Goal: Task Accomplishment & Management: Manage account settings

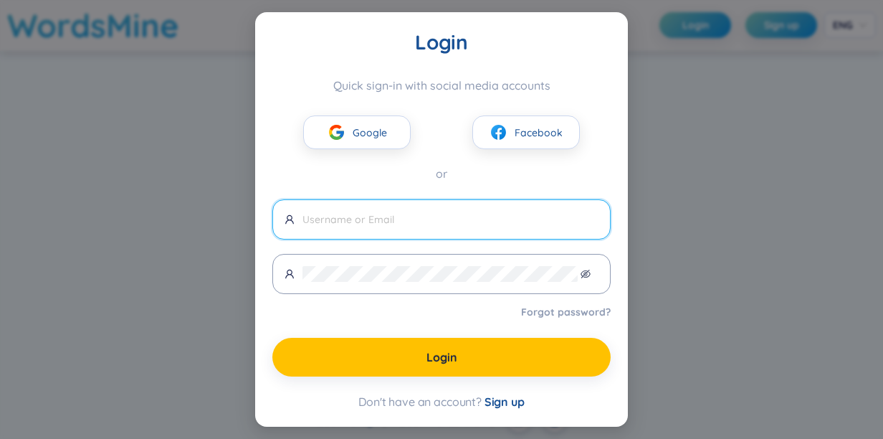
click at [843, 100] on div "Login Quick sign-in with social media accounts Google Facebook or Forgot passwo…" at bounding box center [441, 219] width 883 height 439
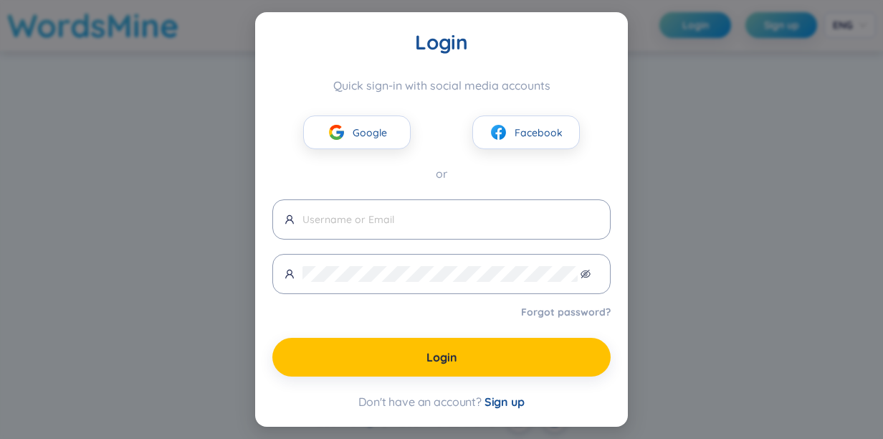
drag, startPoint x: 845, startPoint y: 1, endPoint x: 338, endPoint y: 60, distance: 510.2
click at [338, 60] on div "Login Quick sign-in with social media accounts Google Facebook or Forgot passwo…" at bounding box center [441, 218] width 338 height 379
click at [421, 78] on div "Login Quick sign-in with social media accounts Google Facebook or Forgot passwo…" at bounding box center [441, 218] width 338 height 379
click at [340, 73] on div "Login Quick sign-in with social media accounts Google Facebook or Forgot passwo…" at bounding box center [441, 218] width 338 height 379
click at [332, 62] on div "Login Quick sign-in with social media accounts Google Facebook or Forgot passwo…" at bounding box center [441, 218] width 338 height 379
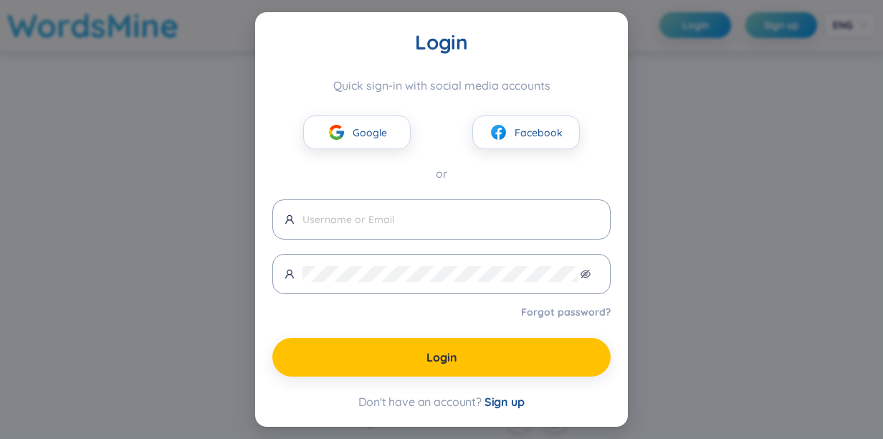
click at [340, 70] on div "Login Quick sign-in with social media accounts Google Facebook or Forgot passwo…" at bounding box center [441, 218] width 338 height 379
click at [338, 87] on div "Quick sign-in with social media accounts" at bounding box center [441, 85] width 338 height 14
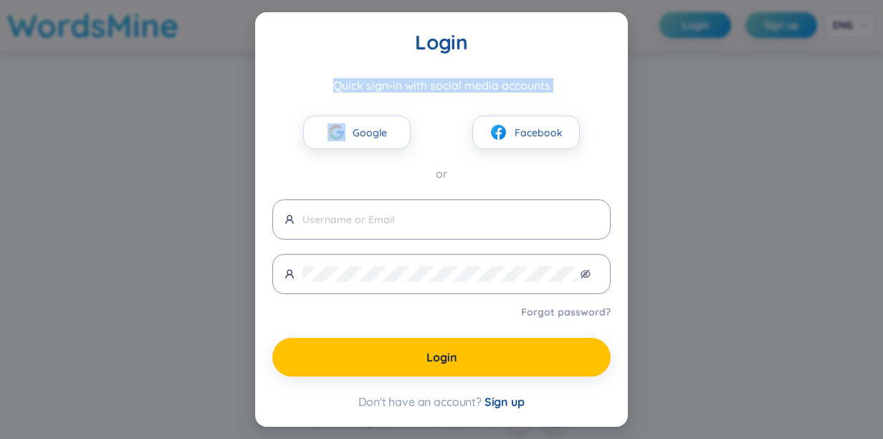
click at [337, 87] on div "Quick sign-in with social media accounts" at bounding box center [441, 85] width 338 height 14
click at [326, 102] on img at bounding box center [333, 101] width 29 height 16
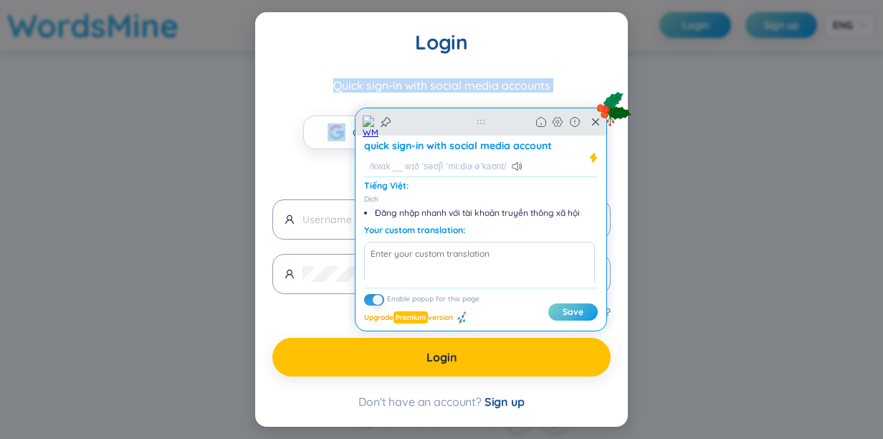
click at [481, 123] on icon at bounding box center [481, 122] width 8 height 5
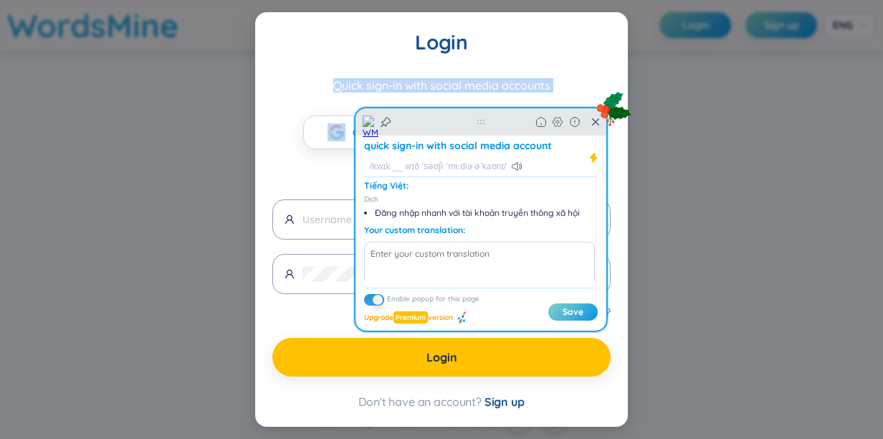
click at [482, 123] on icon at bounding box center [481, 122] width 9 height 6
click at [486, 128] on div "Back Home" at bounding box center [480, 121] width 251 height 27
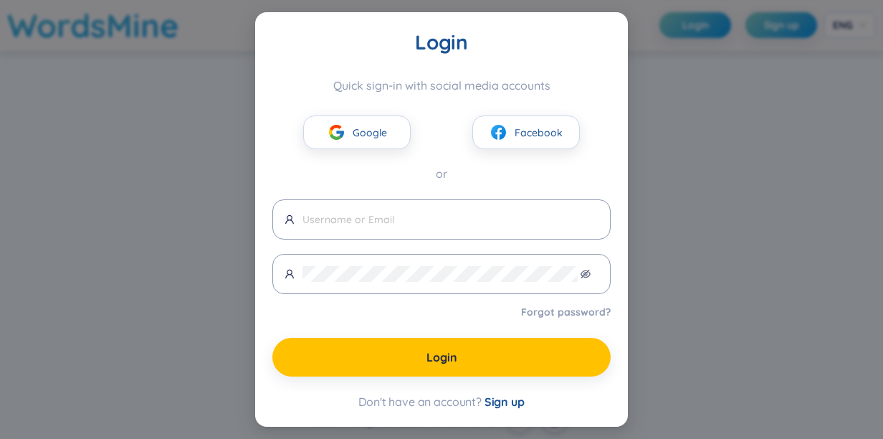
click at [751, 123] on div "Login Quick sign-in with social media accounts Google Facebook or Forgot passwo…" at bounding box center [441, 219] width 883 height 439
click at [788, 82] on div "Login Quick sign-in with social media accounts Google Facebook or Forgot passwo…" at bounding box center [441, 219] width 883 height 439
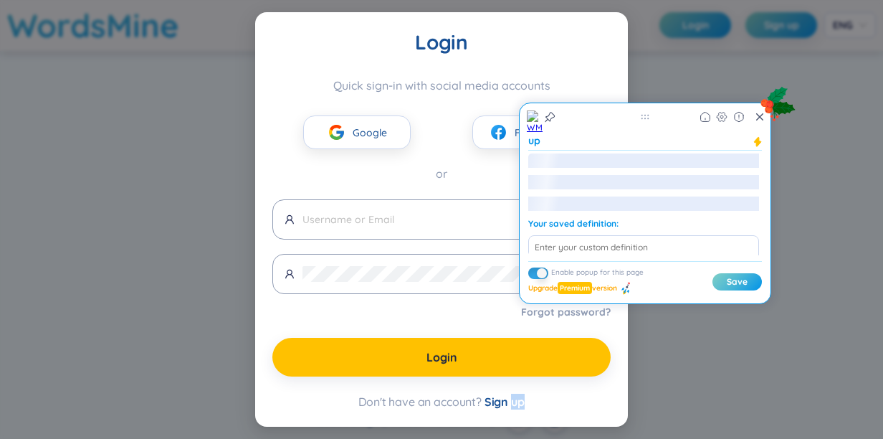
click at [788, 84] on icon at bounding box center [779, 103] width 38 height 38
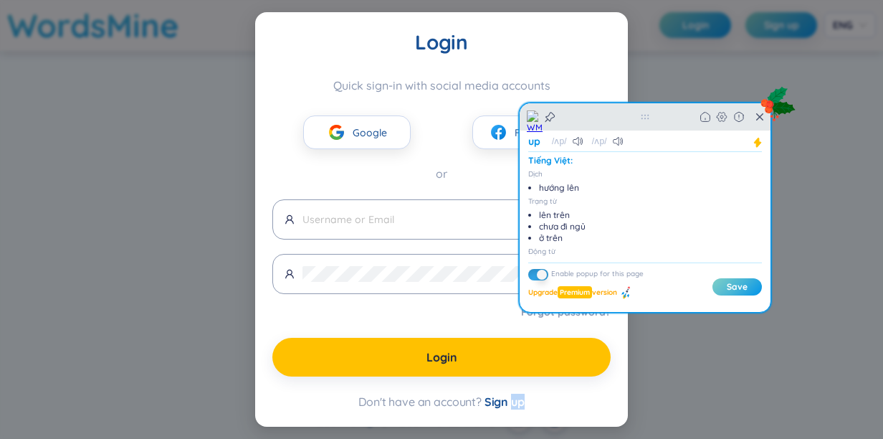
click at [767, 100] on icon at bounding box center [769, 104] width 8 height 8
click at [770, 101] on icon at bounding box center [769, 104] width 8 height 8
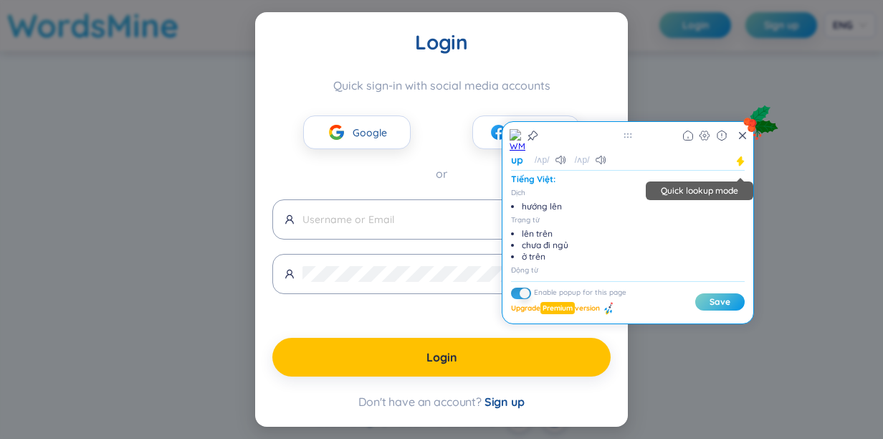
click at [742, 158] on icon at bounding box center [740, 160] width 6 height 9
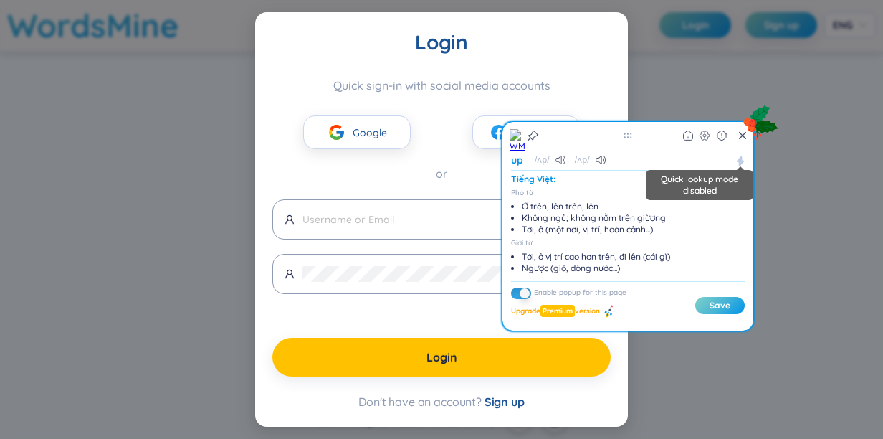
click at [720, 189] on span "Quick lookup mode disabled" at bounding box center [700, 185] width 108 height 30
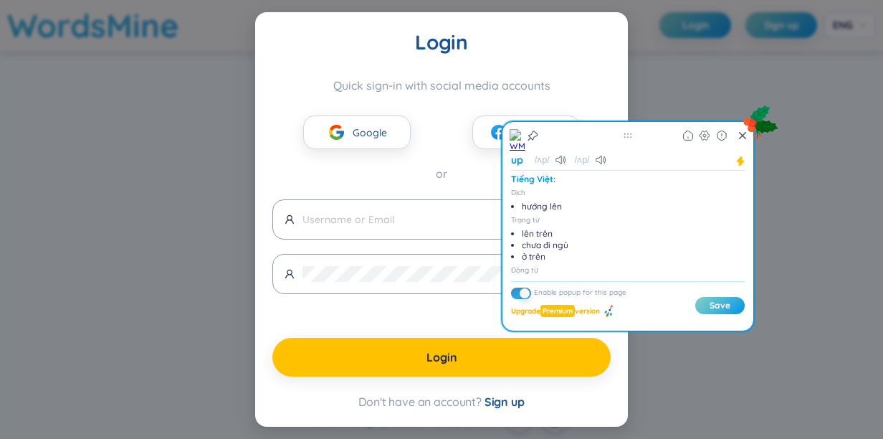
click at [703, 182] on div "Tiếng Việt:" at bounding box center [626, 178] width 231 height 11
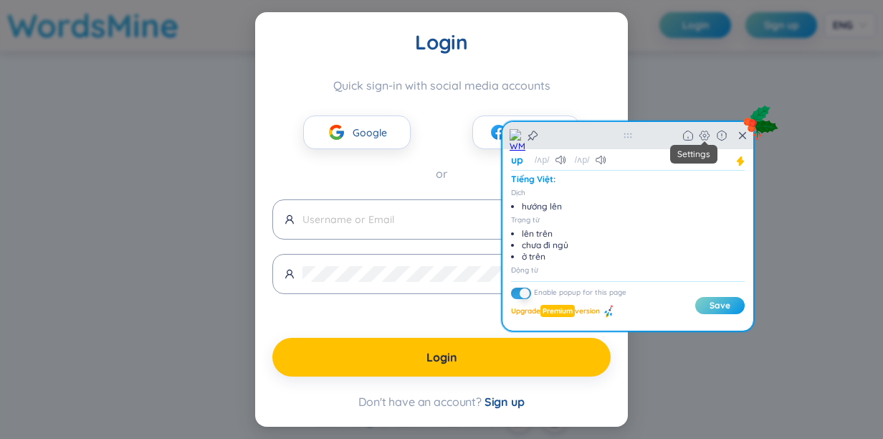
click at [707, 132] on icon at bounding box center [704, 135] width 11 height 11
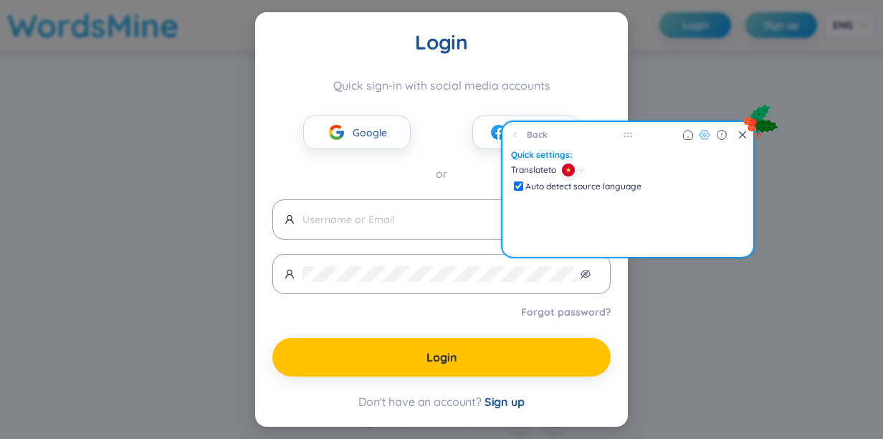
click at [522, 185] on input "checkbox" at bounding box center [518, 185] width 9 height 9
checkbox input "false"
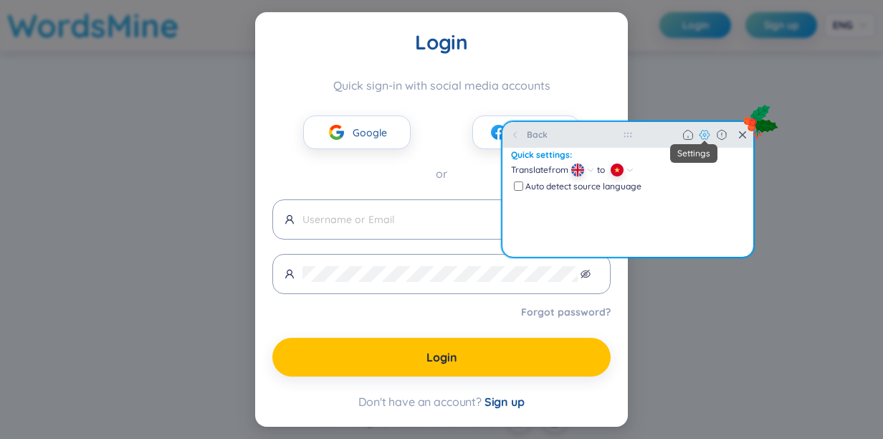
click at [707, 133] on icon at bounding box center [703, 134] width 9 height 9
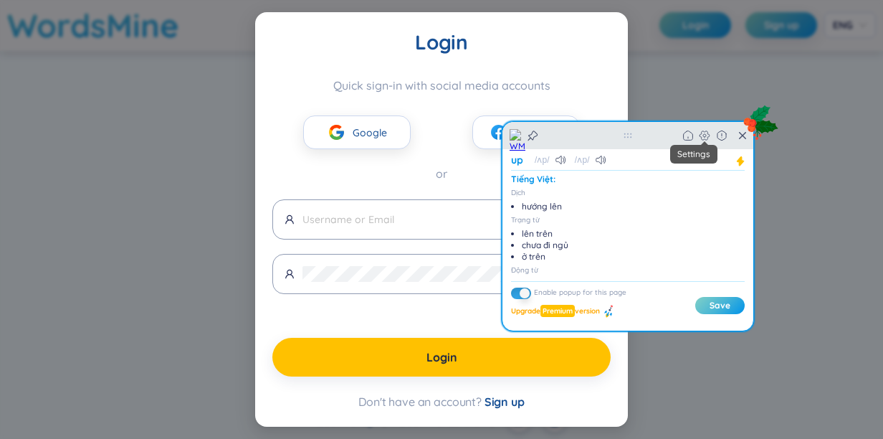
click at [705, 137] on icon at bounding box center [704, 135] width 11 height 11
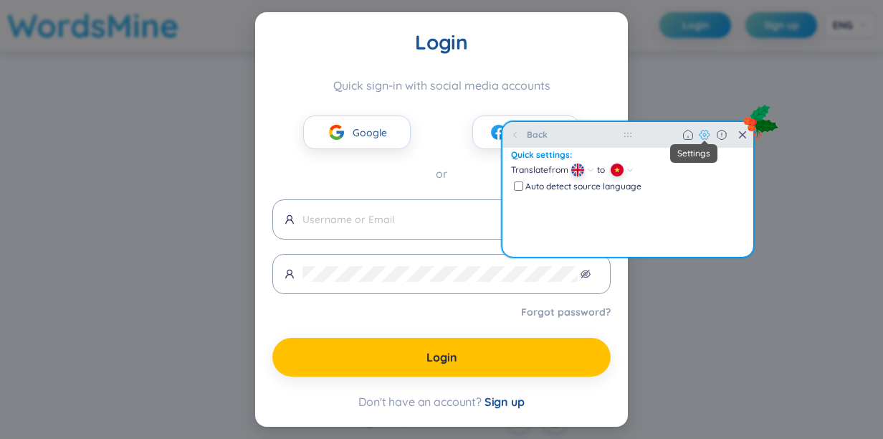
click at [705, 137] on icon at bounding box center [704, 134] width 11 height 11
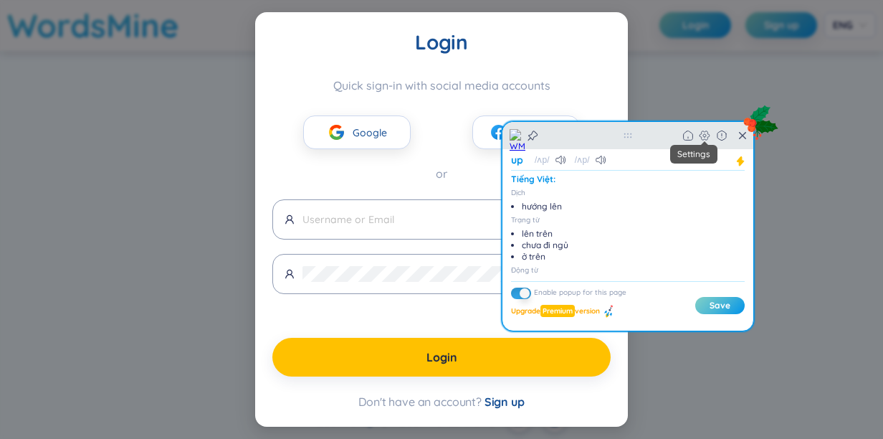
click at [705, 137] on icon at bounding box center [704, 135] width 11 height 11
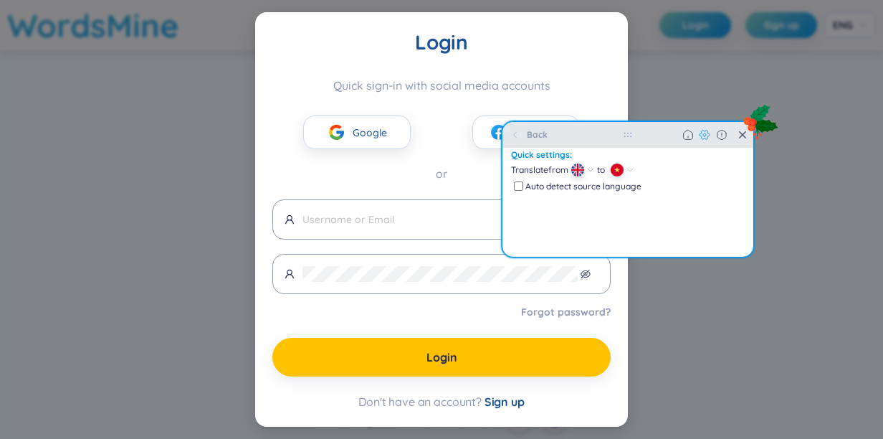
click at [634, 138] on div "Back Home" at bounding box center [627, 135] width 251 height 26
click at [625, 145] on div "Back Home" at bounding box center [627, 135] width 251 height 26
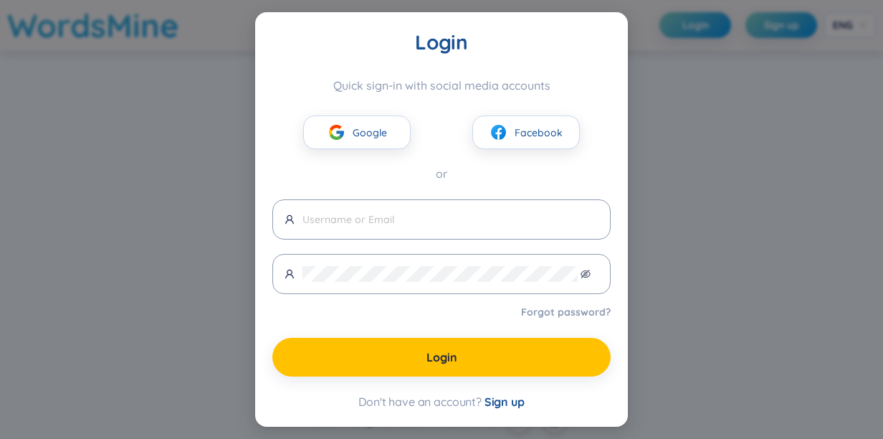
click at [654, 44] on div "Login Quick sign-in with social media accounts Google Facebook or Forgot passwo…" at bounding box center [441, 219] width 883 height 439
click at [342, 91] on div "Quick sign-in with social media accounts" at bounding box center [441, 85] width 338 height 14
click at [679, 266] on div "Login Quick sign-in with social media accounts Google Facebook or Forgot passwo…" at bounding box center [441, 219] width 883 height 439
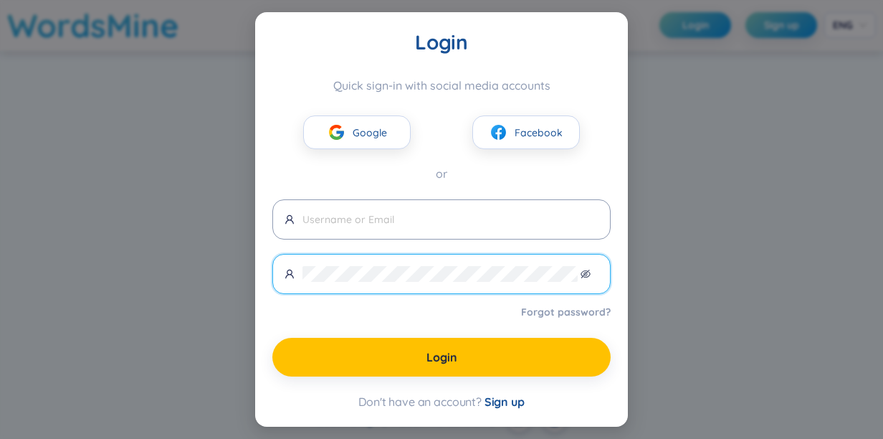
click at [525, 70] on div "Login Quick sign-in with social media accounts Google Facebook or Forgot passwo…" at bounding box center [441, 218] width 338 height 379
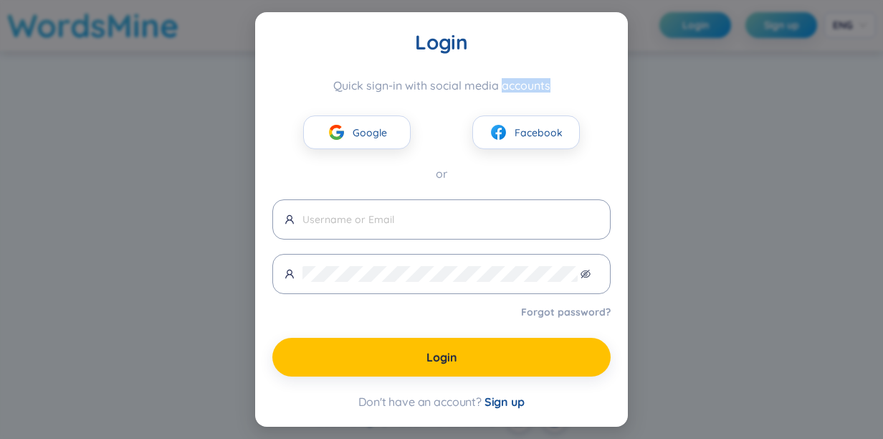
click at [525, 70] on div "Login Quick sign-in with social media accounts Google Facebook or Forgot passwo…" at bounding box center [441, 218] width 338 height 379
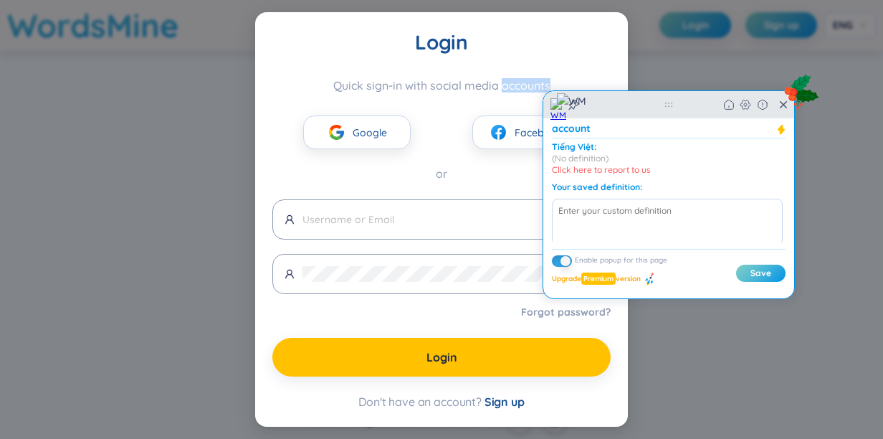
click at [783, 97] on icon at bounding box center [802, 91] width 38 height 38
click at [782, 106] on icon at bounding box center [783, 104] width 7 height 7
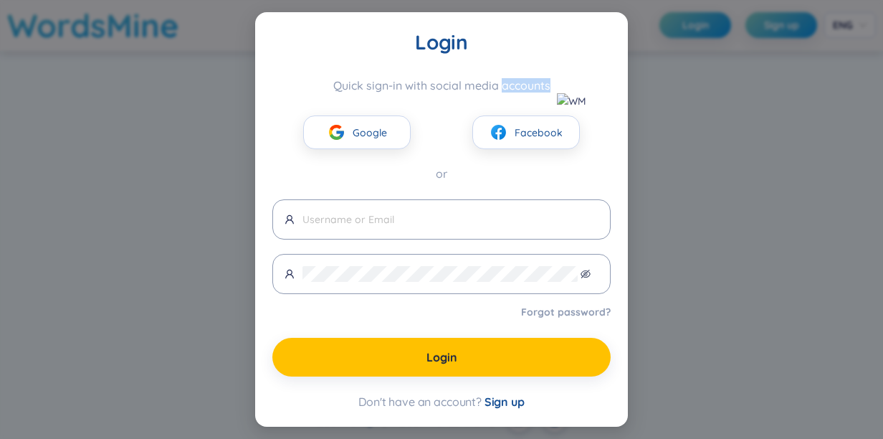
click at [782, 106] on div "Login Quick sign-in with social media accounts Google Facebook or Forgot passwo…" at bounding box center [441, 219] width 883 height 439
